Goal: Check status: Check status

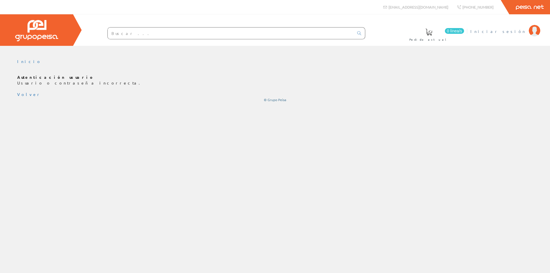
click at [510, 29] on span "Iniciar sesión" at bounding box center [499, 31] width 56 height 6
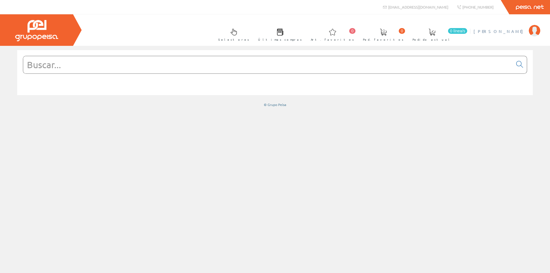
click at [488, 31] on span "Candido Ballester Ballester" at bounding box center [500, 31] width 52 height 6
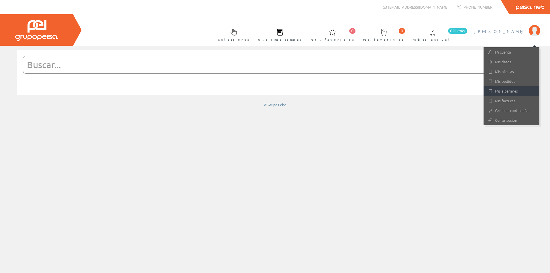
click at [505, 94] on link "Mis albaranes" at bounding box center [512, 91] width 56 height 10
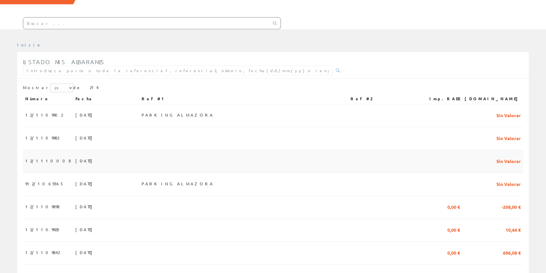
scroll to position [57, 0]
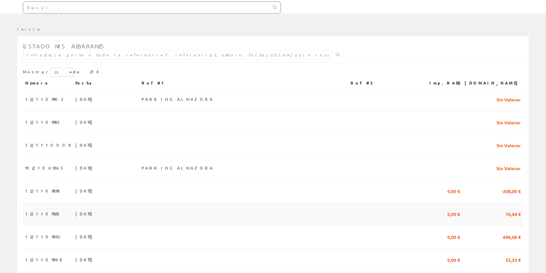
click at [46, 215] on span "12/1109928" at bounding box center [42, 214] width 34 height 10
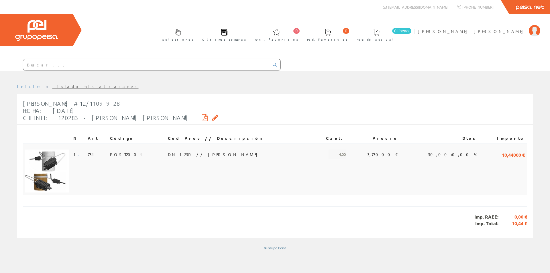
click at [194, 151] on span "DN-123R // Anclaje Niled" at bounding box center [214, 155] width 93 height 10
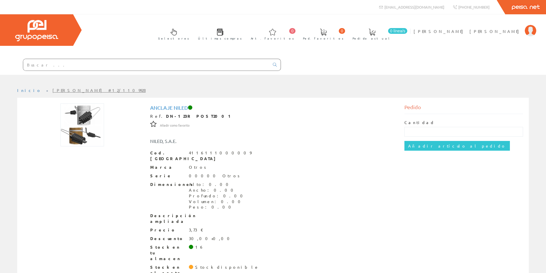
scroll to position [10, 0]
